Goal: Find specific page/section: Find specific page/section

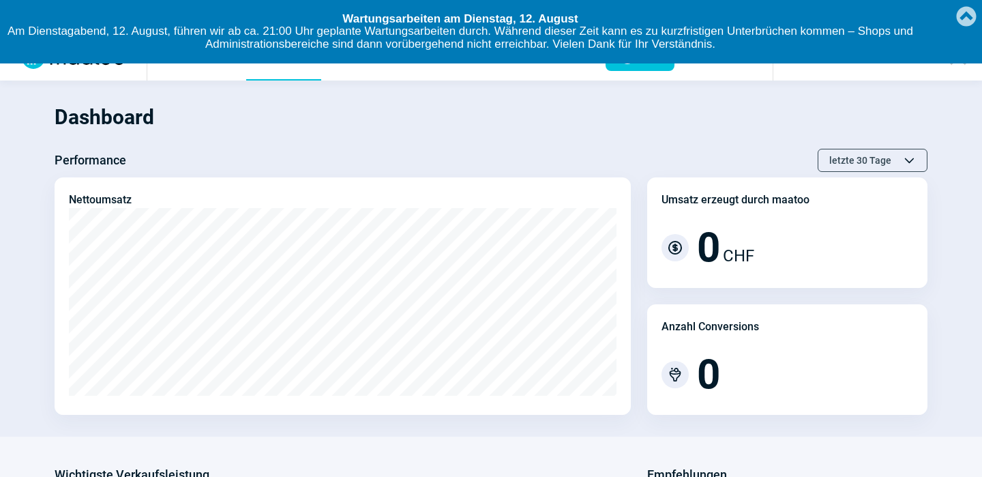
click at [970, 13] on link "Created with [PERSON_NAME] 2.1.2" at bounding box center [965, 15] width 27 height 30
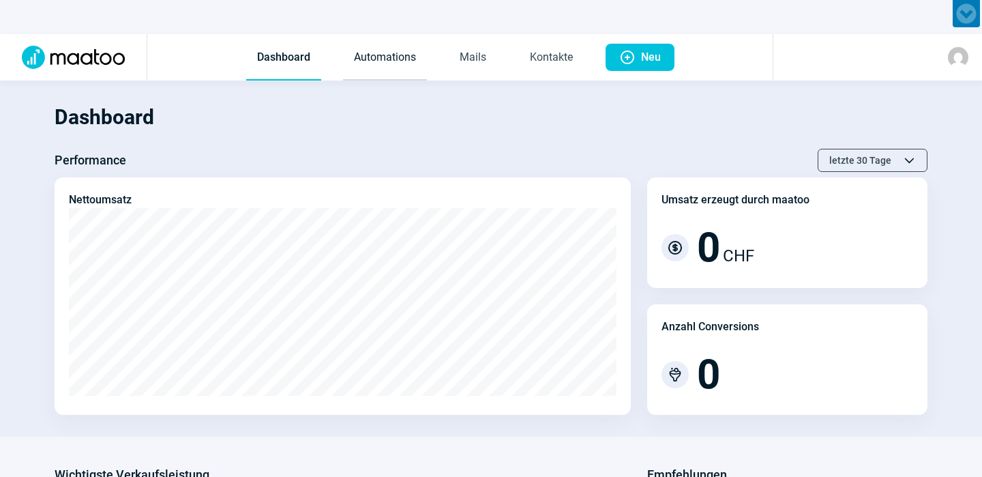
click at [402, 61] on link "Automations" at bounding box center [385, 57] width 84 height 45
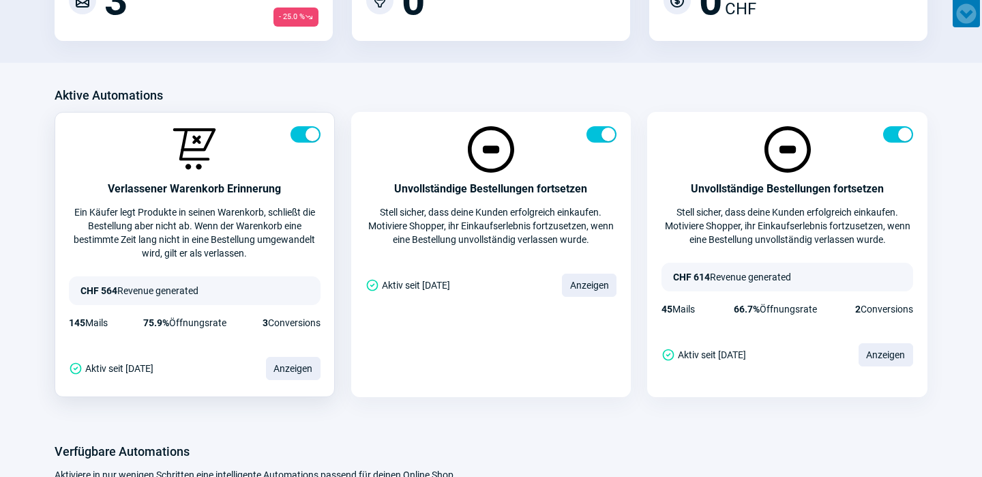
scroll to position [249, 0]
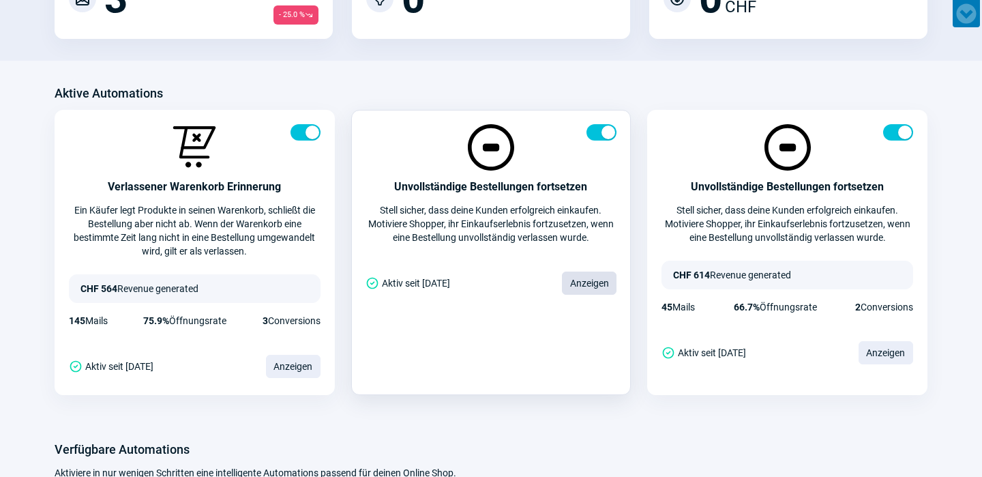
click at [576, 279] on span "Anzeigen" at bounding box center [589, 282] width 55 height 23
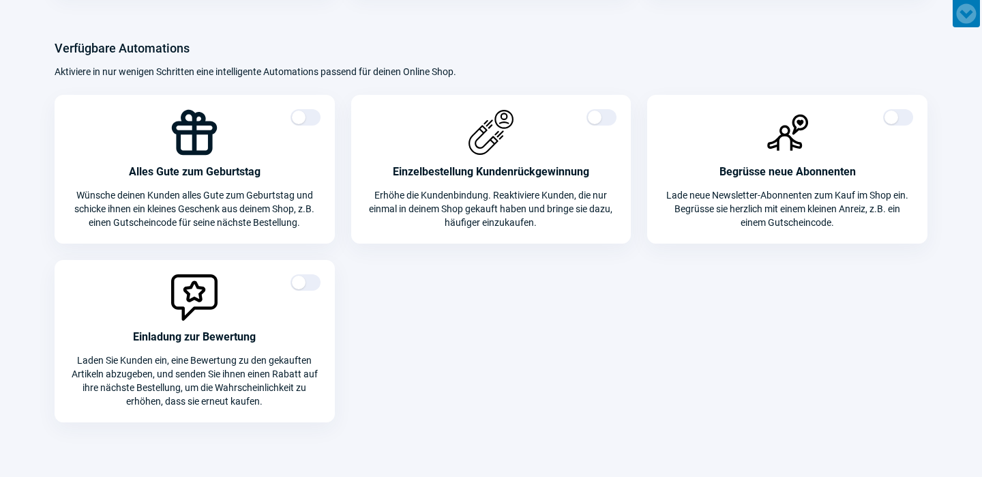
scroll to position [249, 0]
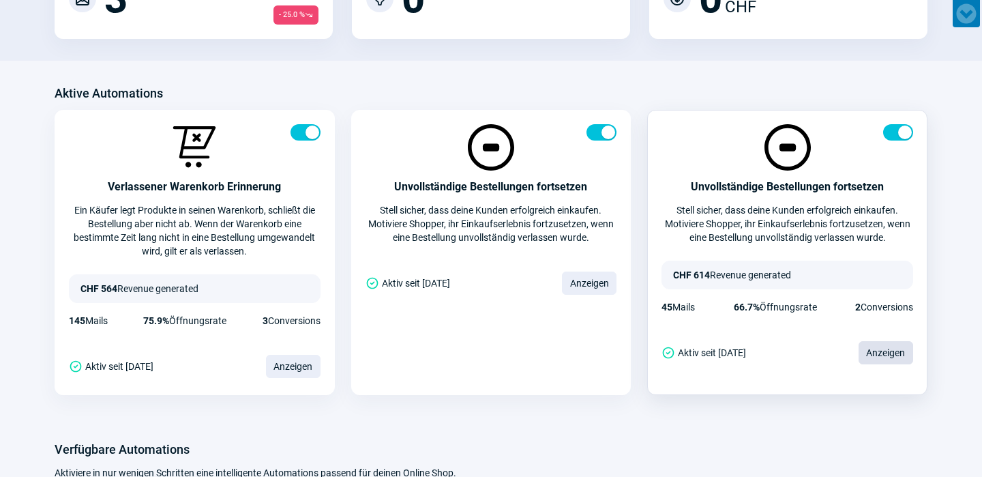
click at [883, 348] on span "Anzeigen" at bounding box center [885, 352] width 55 height 23
